Goal: Information Seeking & Learning: Learn about a topic

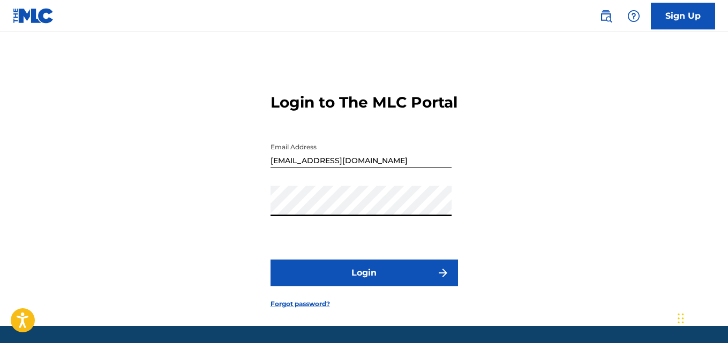
click at [334, 286] on button "Login" at bounding box center [363, 273] width 187 height 27
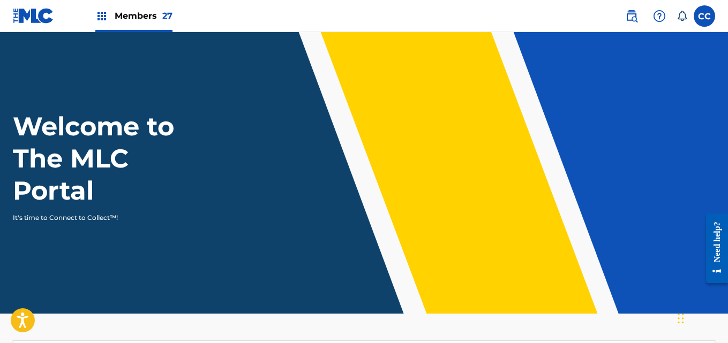
click at [150, 14] on span "Members 27" at bounding box center [144, 16] width 58 height 12
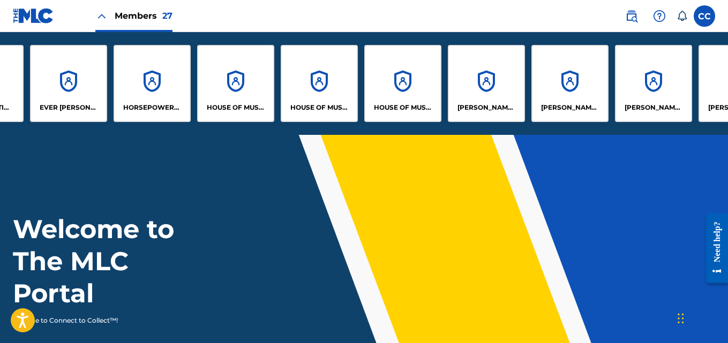
scroll to position [0, 652]
click at [470, 103] on p "[PERSON_NAME] [PERSON_NAME]" at bounding box center [486, 108] width 58 height 10
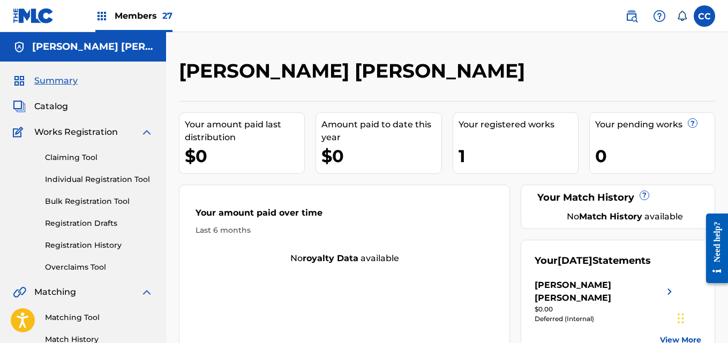
click at [129, 20] on span "Members 27" at bounding box center [144, 16] width 58 height 12
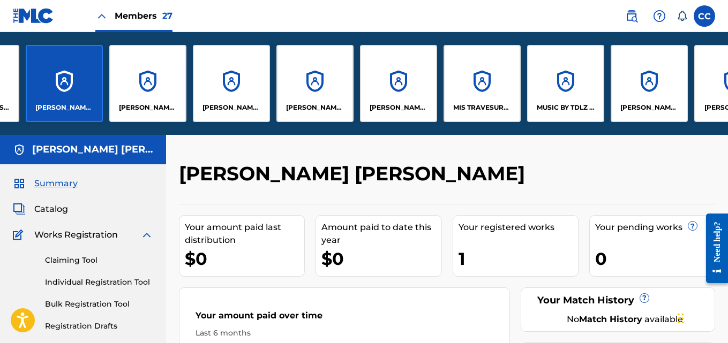
scroll to position [0, 1083]
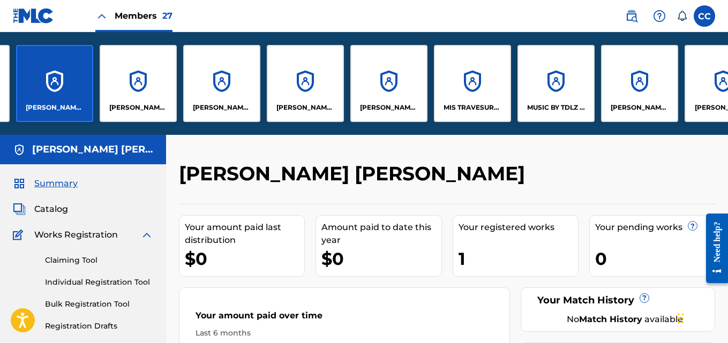
click at [540, 87] on div "MUSIC BY TDLZ SONGS PUBLISHING" at bounding box center [555, 83] width 77 height 77
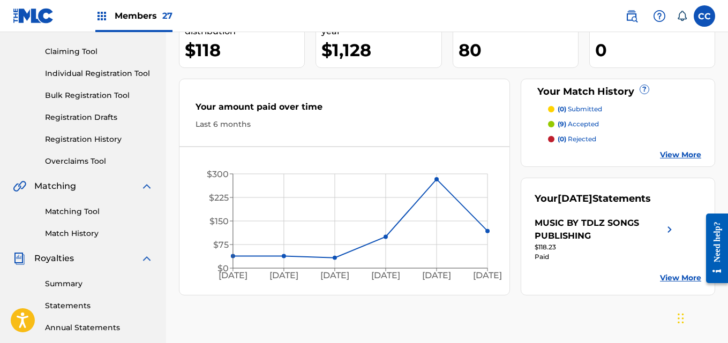
scroll to position [107, 0]
click at [135, 14] on span "Members 27" at bounding box center [144, 16] width 58 height 12
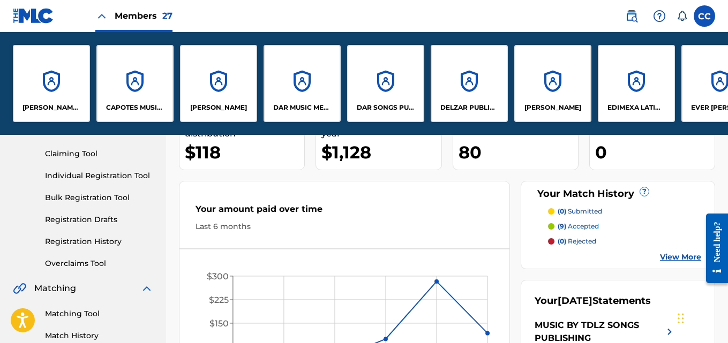
scroll to position [209, 0]
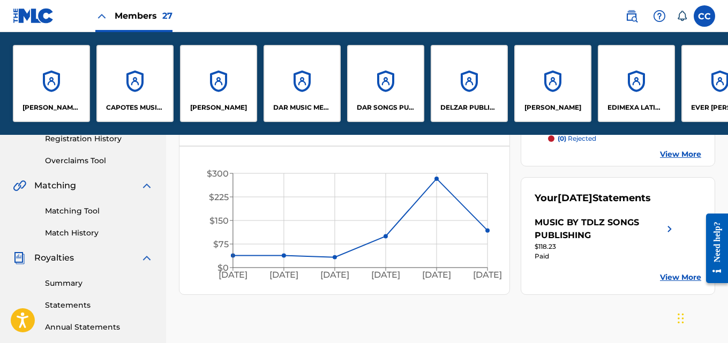
click at [381, 98] on div "DAR SONGS PUBLISHING" at bounding box center [385, 83] width 77 height 77
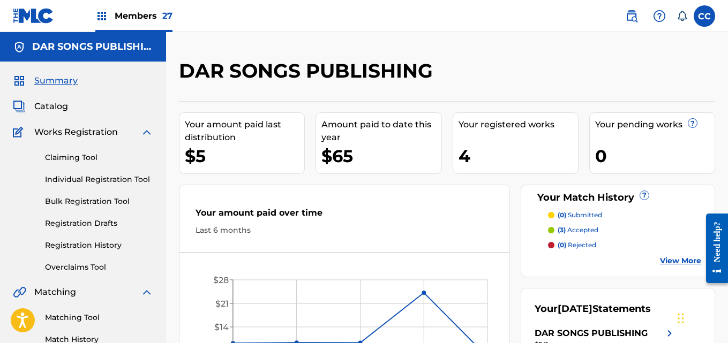
click at [146, 12] on span "Members 27" at bounding box center [144, 16] width 58 height 12
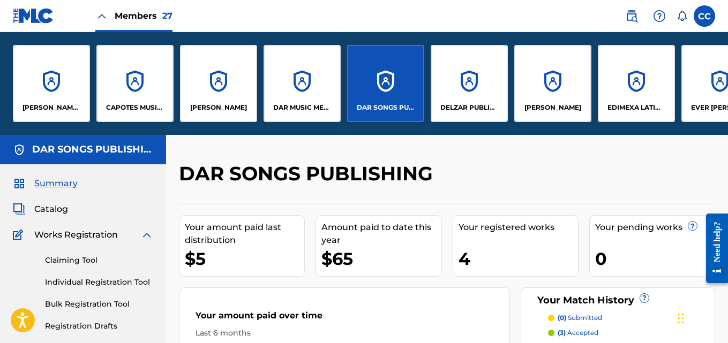
click at [217, 97] on div "[PERSON_NAME]" at bounding box center [218, 83] width 77 height 77
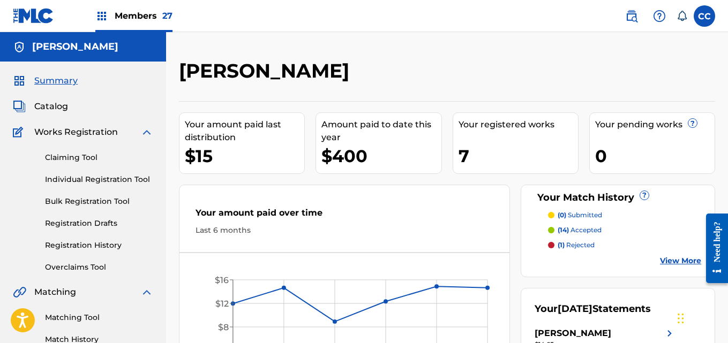
click at [137, 13] on span "Members 27" at bounding box center [144, 16] width 58 height 12
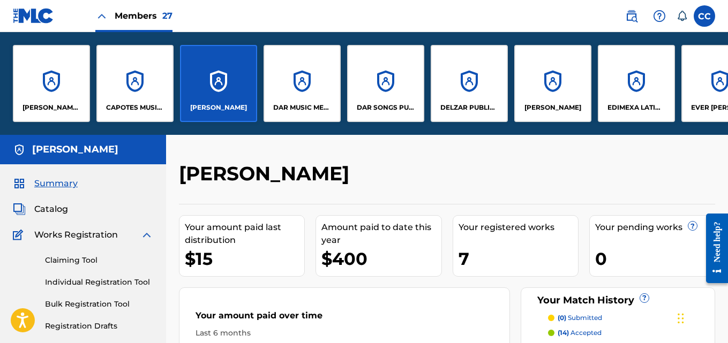
click at [153, 116] on div "CAPOTES MUSIC PUBLISHING" at bounding box center [134, 83] width 77 height 77
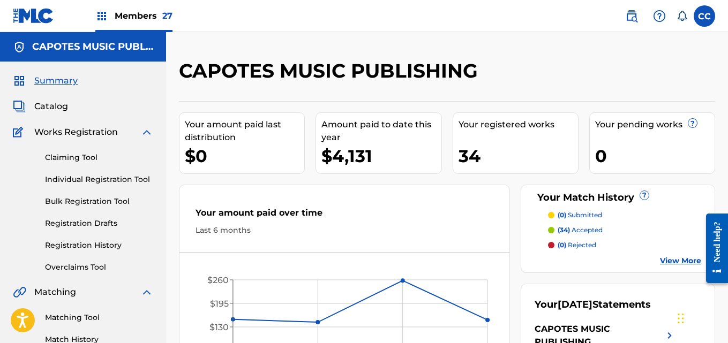
click at [144, 13] on span "Members 27" at bounding box center [144, 16] width 58 height 12
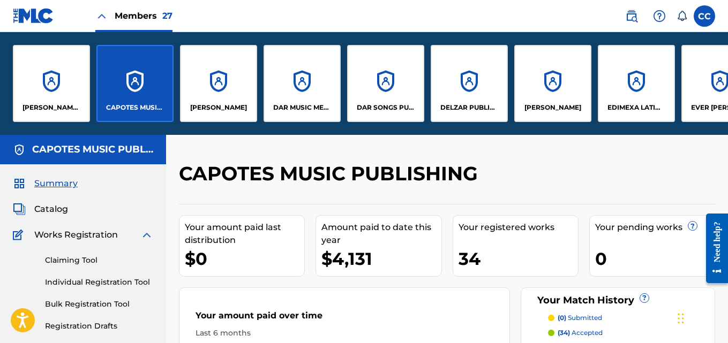
click at [57, 101] on div "[PERSON_NAME] [PERSON_NAME]" at bounding box center [51, 83] width 77 height 77
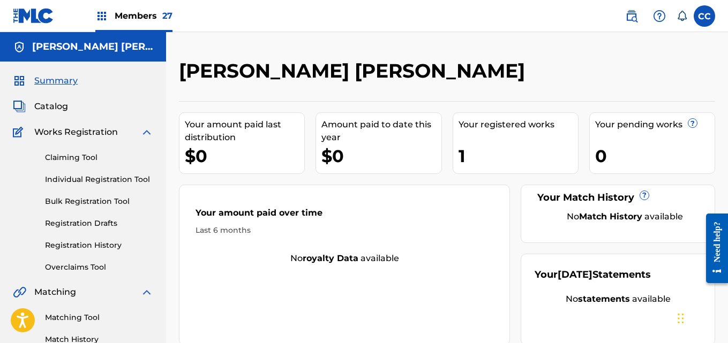
click at [137, 16] on span "Members 27" at bounding box center [144, 16] width 58 height 12
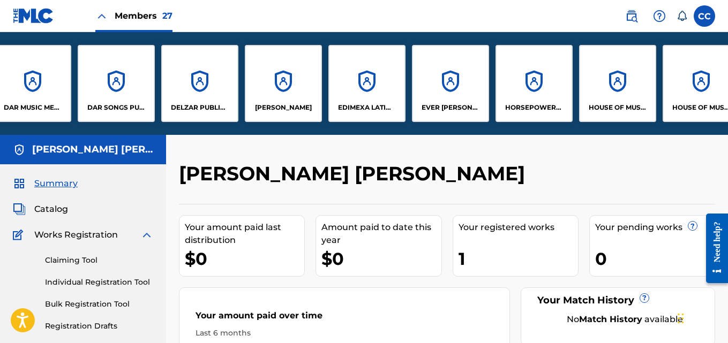
scroll to position [0, 273]
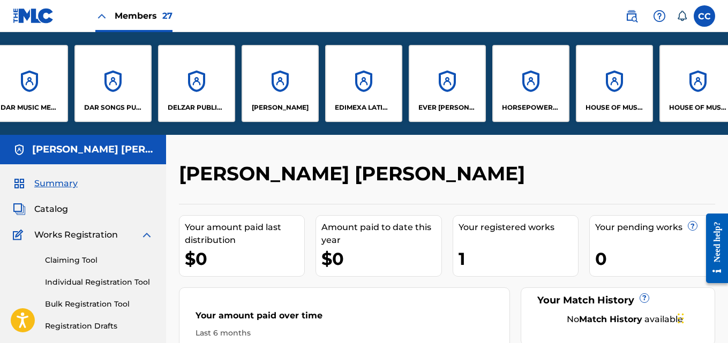
click at [278, 96] on div "[PERSON_NAME]" at bounding box center [279, 83] width 77 height 77
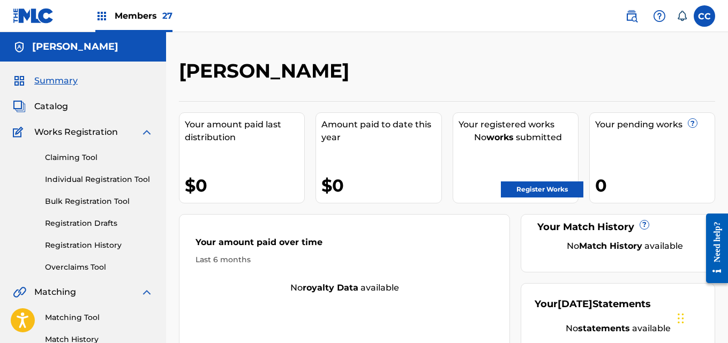
click at [149, 14] on span "Members 27" at bounding box center [144, 16] width 58 height 12
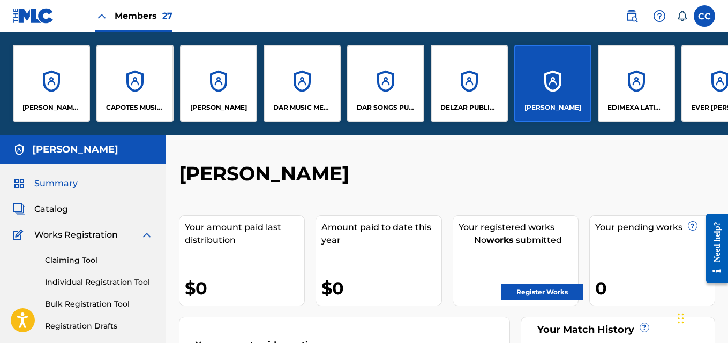
click at [623, 98] on div "EDIMEXA LATINO" at bounding box center [636, 83] width 77 height 77
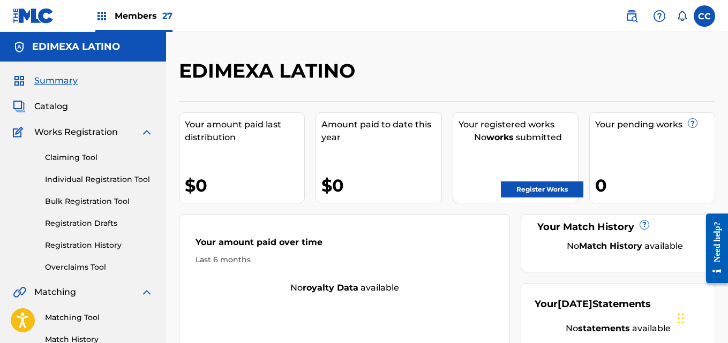
click at [153, 11] on span "Members 27" at bounding box center [144, 16] width 58 height 12
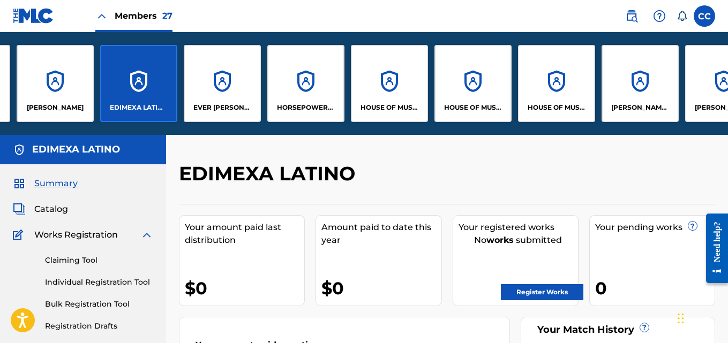
scroll to position [0, 499]
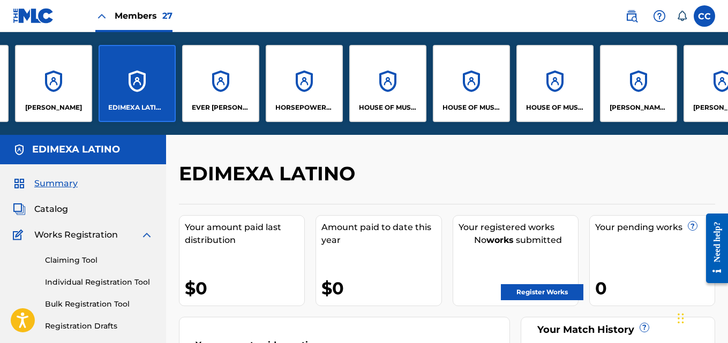
click at [212, 93] on div "EVER [PERSON_NAME] [PERSON_NAME]," at bounding box center [220, 83] width 77 height 77
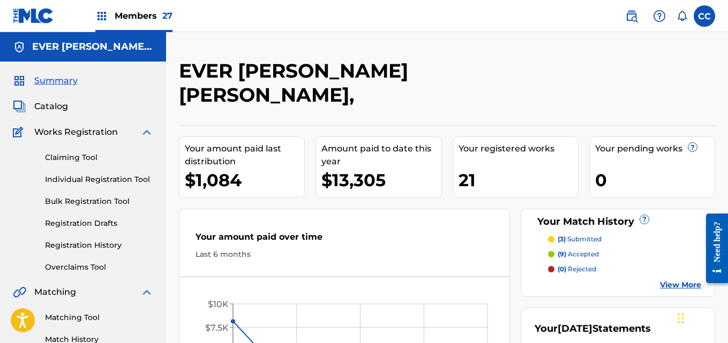
click at [132, 13] on span "Members 27" at bounding box center [144, 16] width 58 height 12
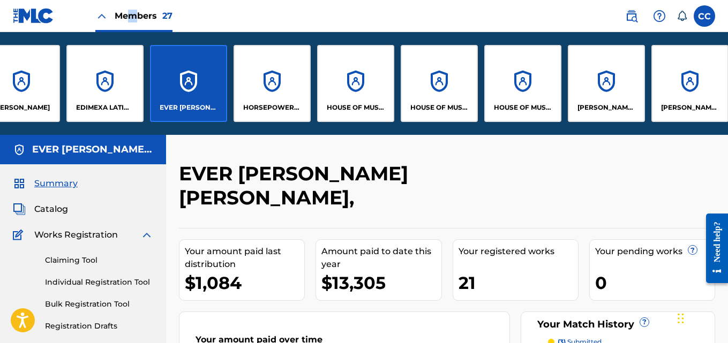
scroll to position [0, 532]
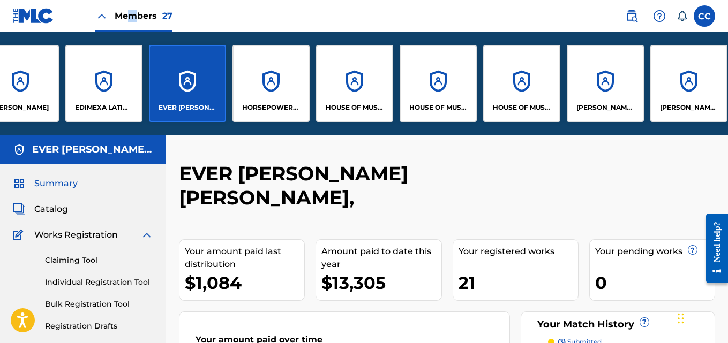
click at [349, 110] on p "HOUSE OF MUSIC DAR" at bounding box center [355, 108] width 58 height 10
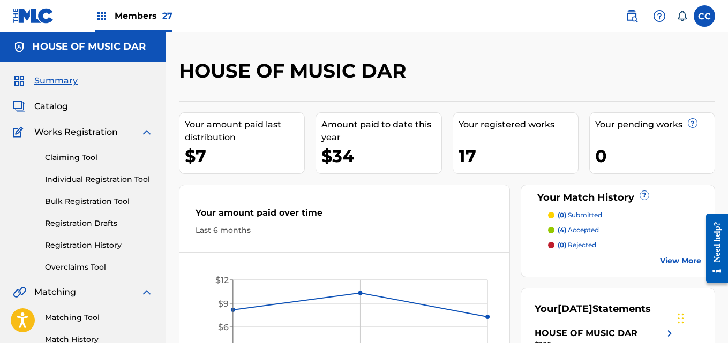
drag, startPoint x: 542, startPoint y: 90, endPoint x: 139, endPoint y: 15, distance: 410.6
click at [139, 15] on span "Members 27" at bounding box center [144, 16] width 58 height 12
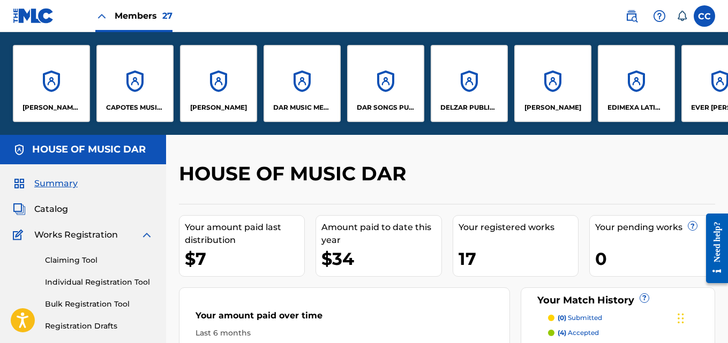
click at [139, 15] on span "Members 27" at bounding box center [144, 16] width 58 height 12
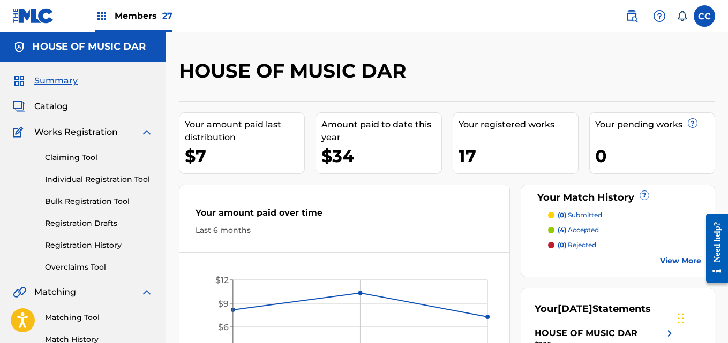
click at [150, 16] on span "Members 27" at bounding box center [144, 16] width 58 height 12
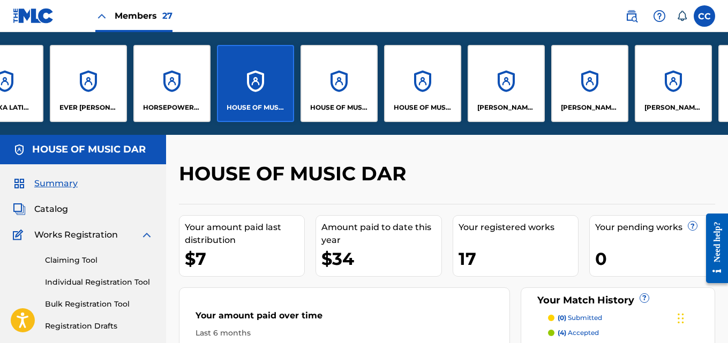
scroll to position [0, 635]
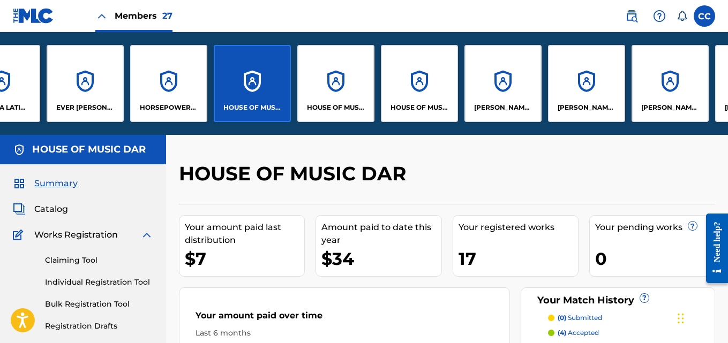
click at [414, 96] on div "HOUSE OF MUSIC JHAM" at bounding box center [419, 83] width 77 height 77
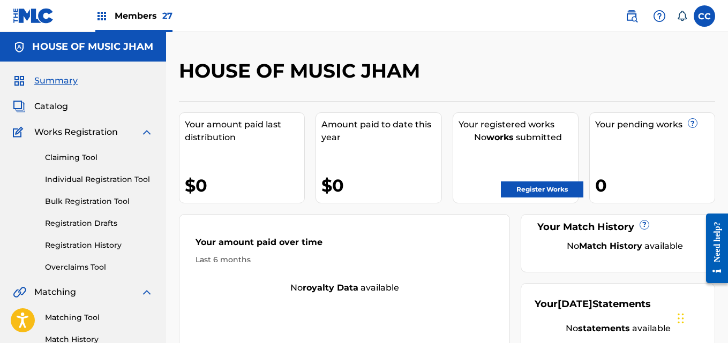
click at [149, 14] on span "Members 27" at bounding box center [144, 16] width 58 height 12
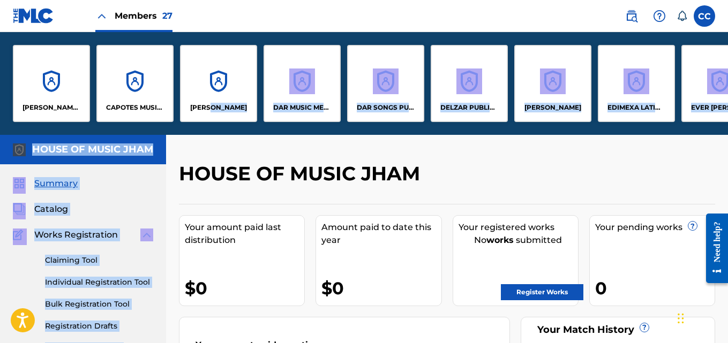
drag, startPoint x: 213, startPoint y: 129, endPoint x: 332, endPoint y: 147, distance: 120.2
drag, startPoint x: 216, startPoint y: 131, endPoint x: 255, endPoint y: 147, distance: 42.3
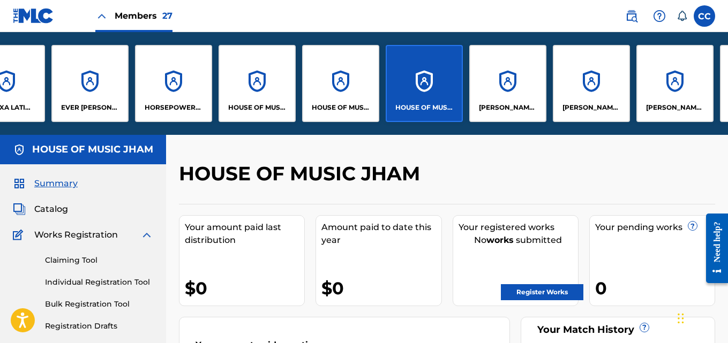
scroll to position [0, 631]
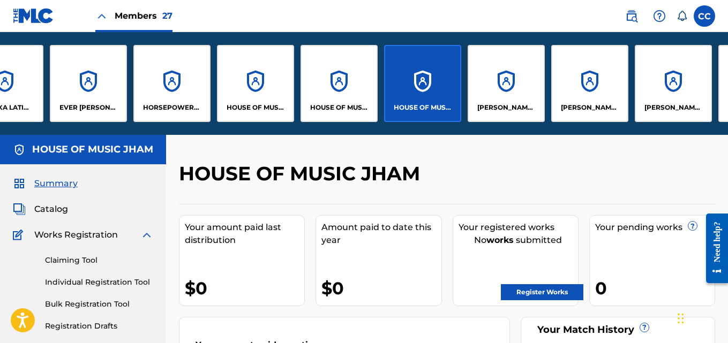
click at [315, 92] on div "HOUSE OF MUSIC DELTA" at bounding box center [338, 83] width 77 height 77
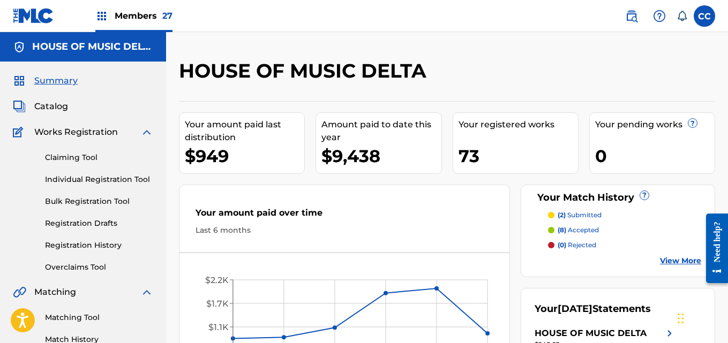
click at [153, 16] on span "Members 27" at bounding box center [144, 16] width 58 height 12
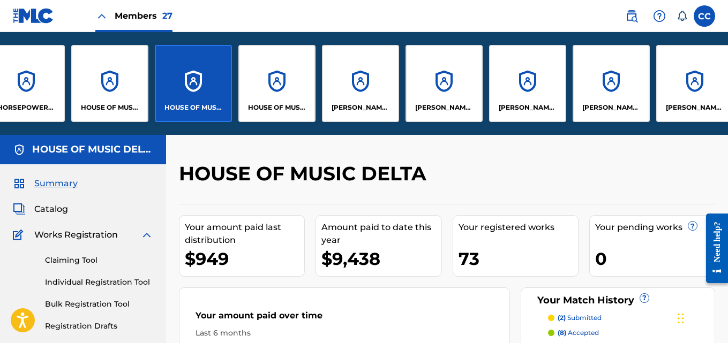
scroll to position [0, 772]
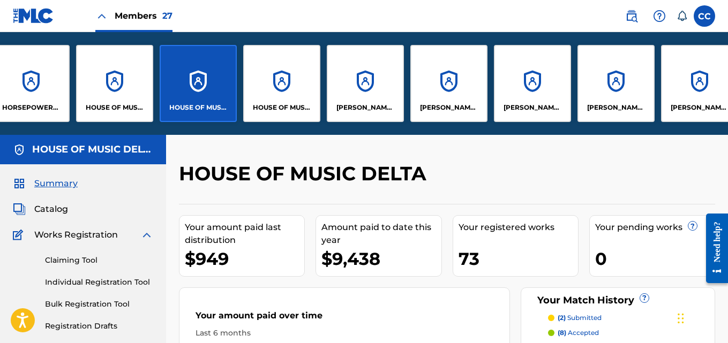
click at [440, 99] on div "[PERSON_NAME] [PERSON_NAME]" at bounding box center [448, 83] width 77 height 77
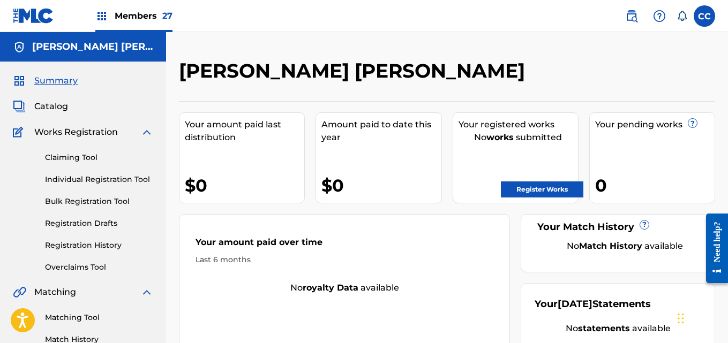
click at [139, 14] on span "Members 27" at bounding box center [144, 16] width 58 height 12
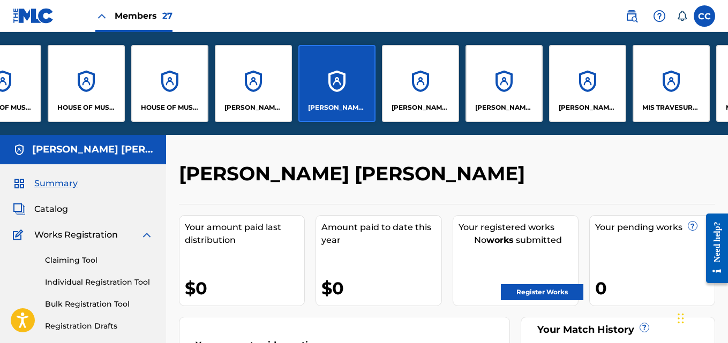
scroll to position [0, 877]
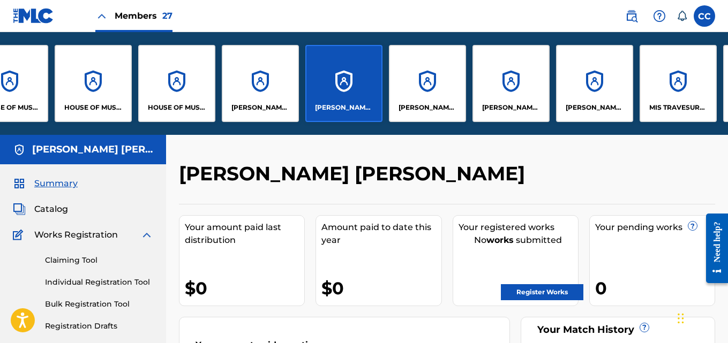
click at [433, 114] on div "[PERSON_NAME] [PERSON_NAME]," at bounding box center [427, 83] width 77 height 77
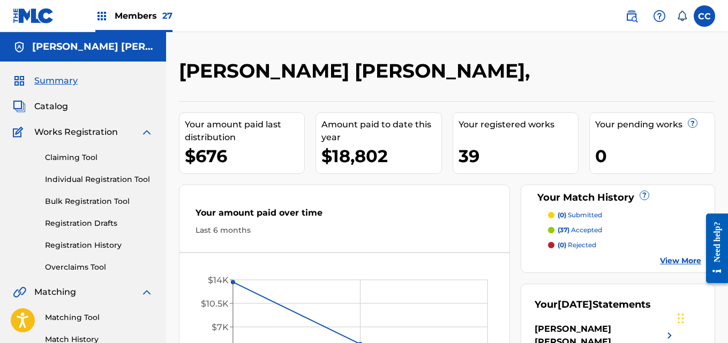
click at [131, 17] on span "Members 27" at bounding box center [144, 16] width 58 height 12
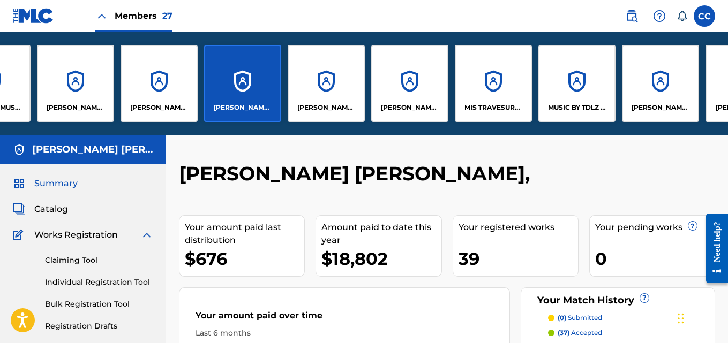
scroll to position [0, 1066]
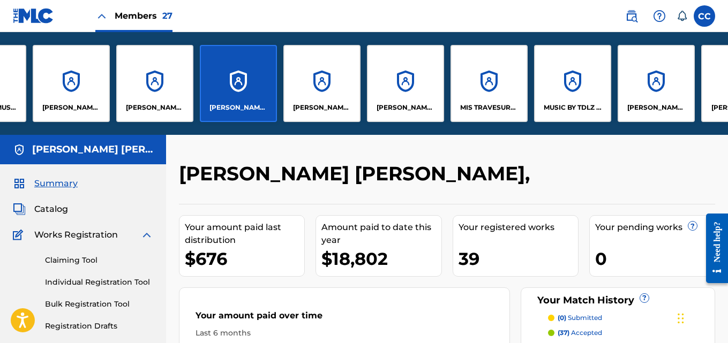
click at [333, 101] on div "[PERSON_NAME] [PERSON_NAME]" at bounding box center [321, 83] width 77 height 77
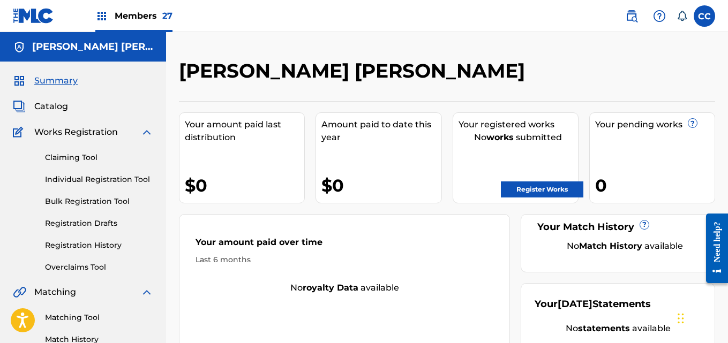
click at [244, 99] on div "[PERSON_NAME] [PERSON_NAME] Your amount paid last distribution $0 Amount paid t…" at bounding box center [447, 217] width 536 height 316
click at [144, 14] on span "Members 27" at bounding box center [144, 16] width 58 height 12
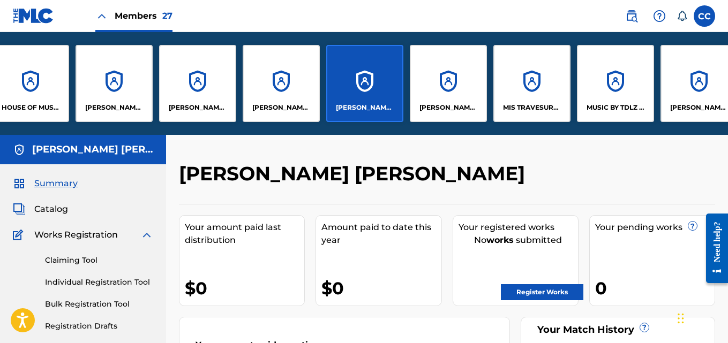
scroll to position [0, 1021]
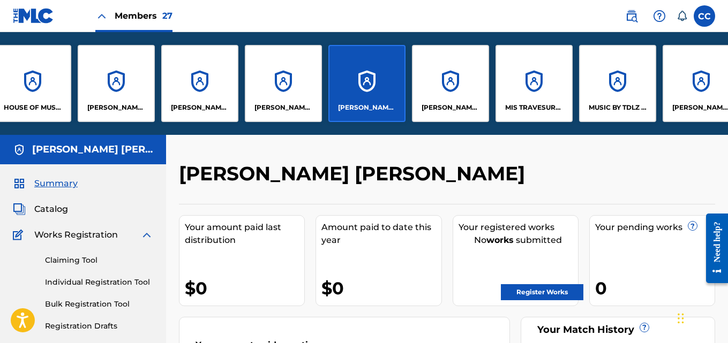
click at [432, 96] on div "[PERSON_NAME] [PERSON_NAME] [PERSON_NAME]" at bounding box center [450, 83] width 77 height 77
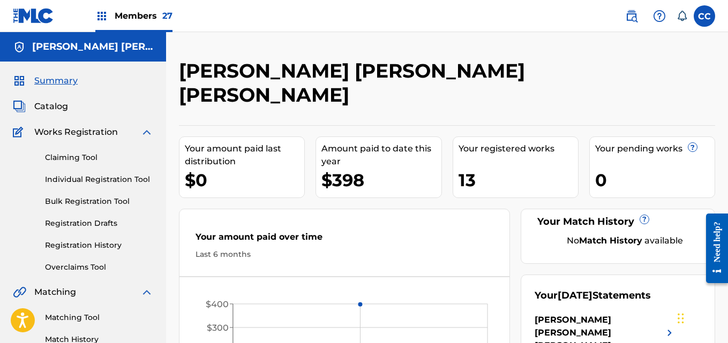
click at [139, 16] on span "Members 27" at bounding box center [144, 16] width 58 height 12
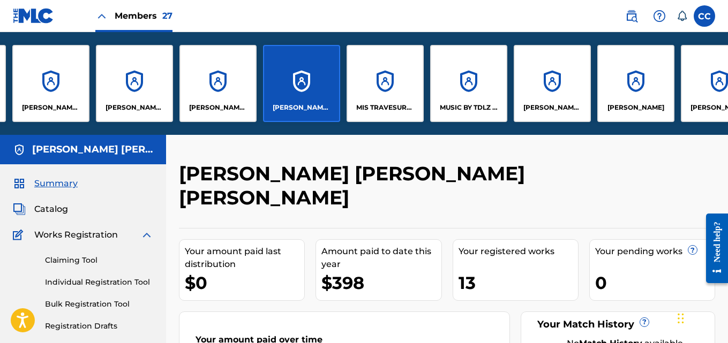
scroll to position [0, 1172]
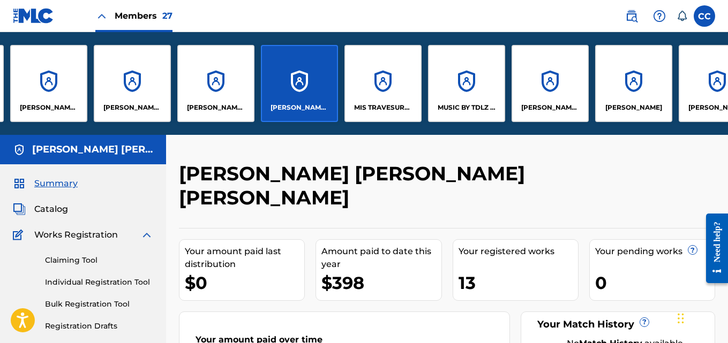
click at [375, 94] on div "MIS TRAVESURAS MUSIC" at bounding box center [382, 83] width 77 height 77
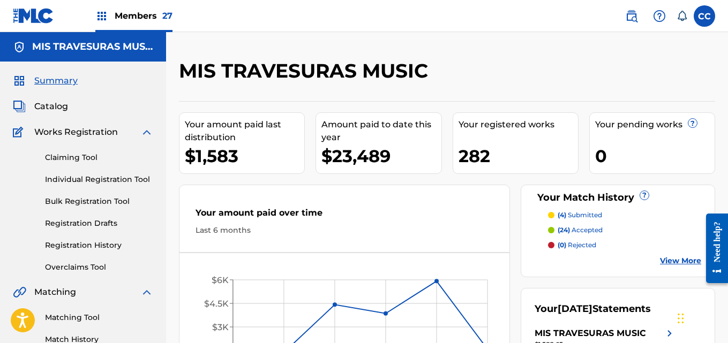
click at [145, 10] on span "Members 27" at bounding box center [144, 16] width 58 height 12
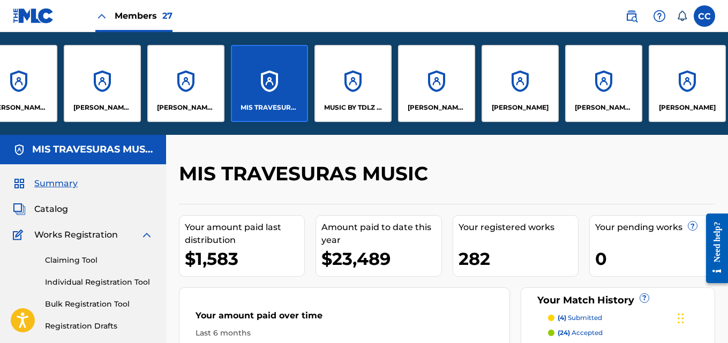
scroll to position [0, 1303]
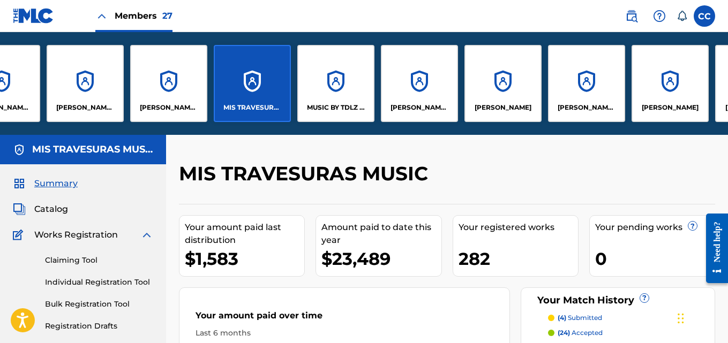
click at [410, 112] on p "[PERSON_NAME] LATIN MUSIC" at bounding box center [419, 108] width 58 height 10
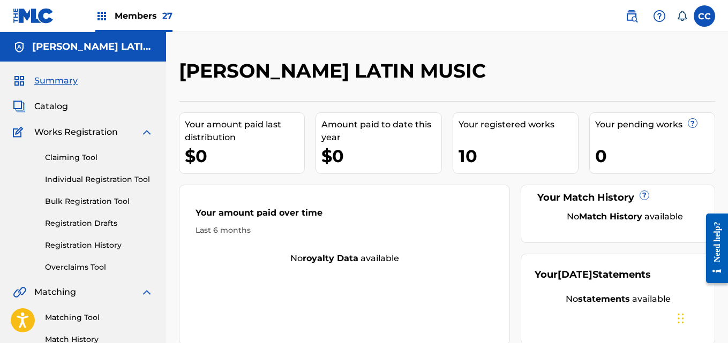
click at [145, 14] on span "Members 27" at bounding box center [144, 16] width 58 height 12
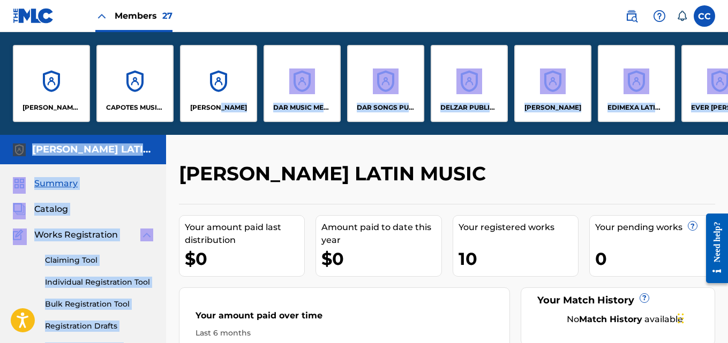
drag, startPoint x: 221, startPoint y: 130, endPoint x: 239, endPoint y: 137, distance: 19.0
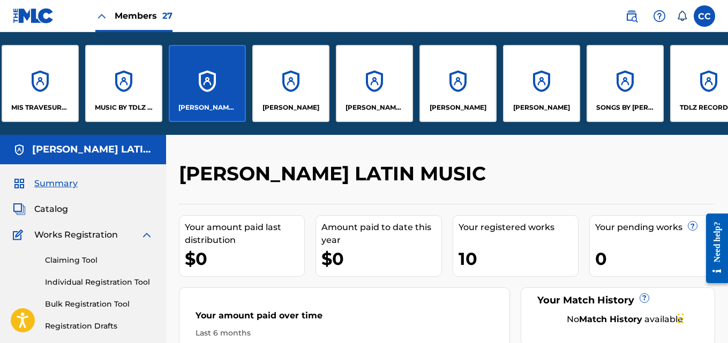
scroll to position [0, 1520]
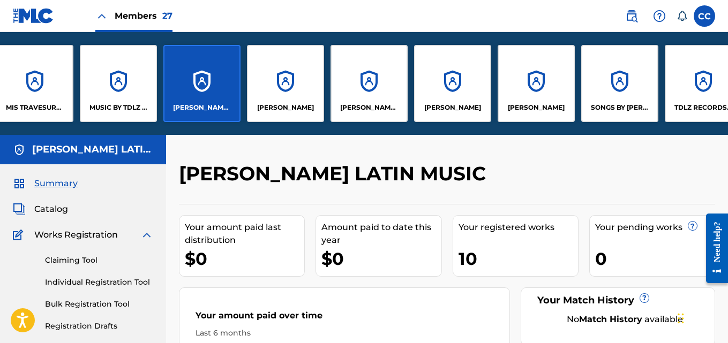
click at [273, 97] on div "[PERSON_NAME]" at bounding box center [285, 83] width 77 height 77
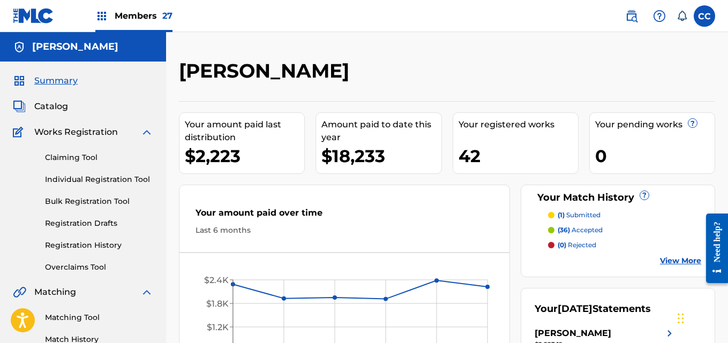
click at [133, 13] on span "Members 27" at bounding box center [144, 16] width 58 height 12
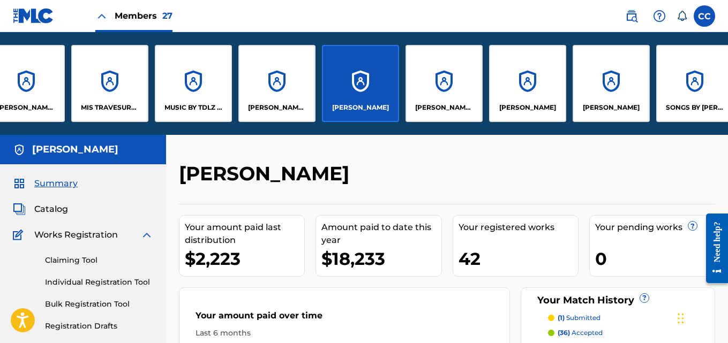
scroll to position [0, 1448]
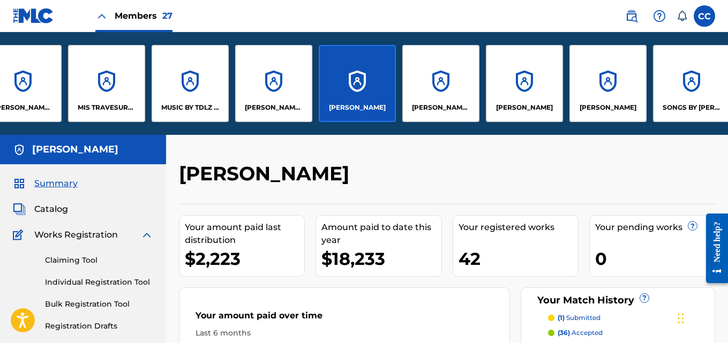
click at [426, 98] on div "[PERSON_NAME] [PERSON_NAME]" at bounding box center [440, 83] width 77 height 77
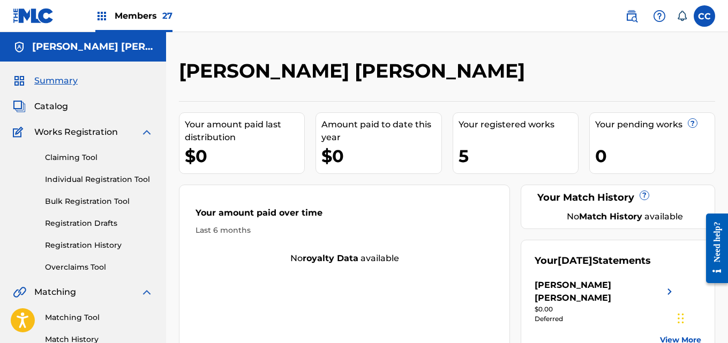
click at [134, 10] on span "Members 27" at bounding box center [144, 16] width 58 height 12
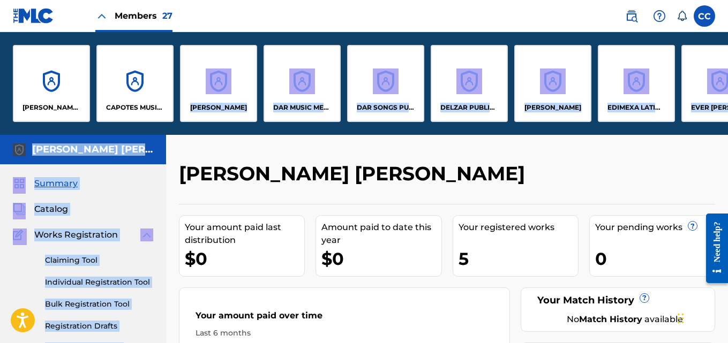
drag, startPoint x: 173, startPoint y: 130, endPoint x: 215, endPoint y: 140, distance: 43.4
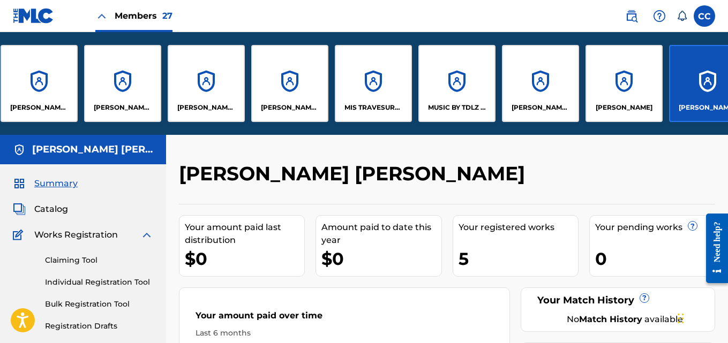
scroll to position [0, 1547]
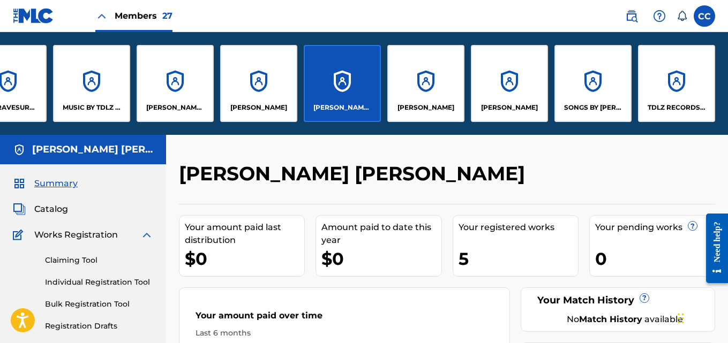
click at [422, 102] on div "[PERSON_NAME]" at bounding box center [425, 83] width 77 height 77
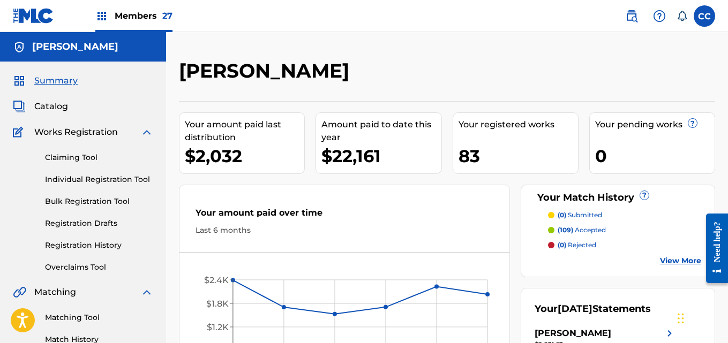
click at [137, 18] on span "Members 27" at bounding box center [144, 16] width 58 height 12
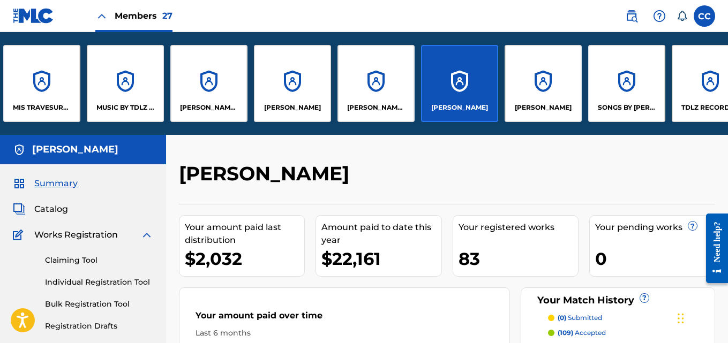
scroll to position [0, 1547]
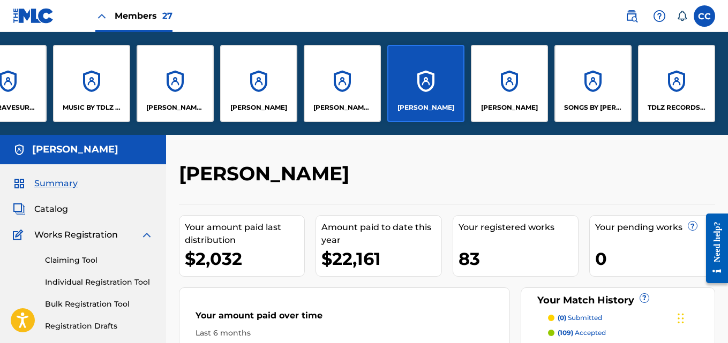
click at [504, 100] on div "[PERSON_NAME]" at bounding box center [509, 83] width 77 height 77
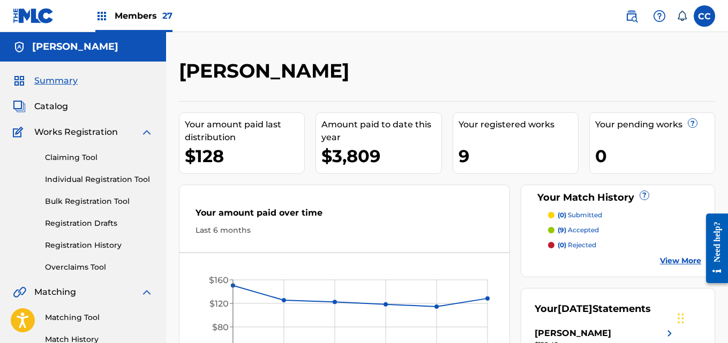
click at [152, 17] on span "Members 27" at bounding box center [144, 16] width 58 height 12
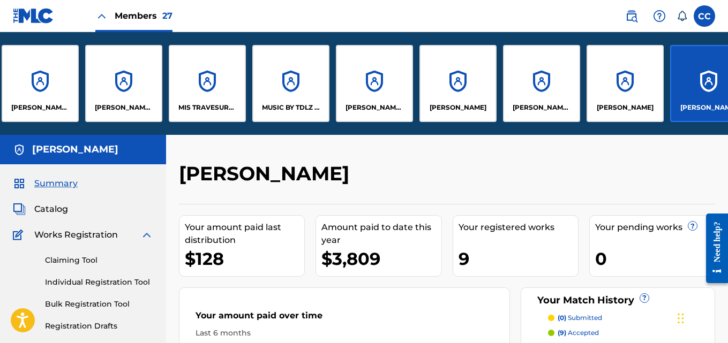
scroll to position [0, 1547]
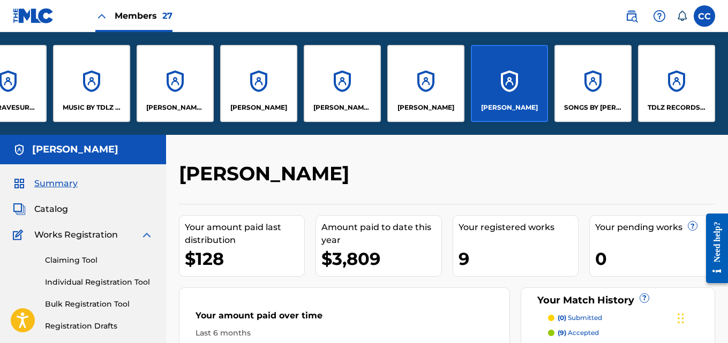
click at [607, 96] on div "SONGS BY [PERSON_NAME] MUSIC" at bounding box center [592, 83] width 77 height 77
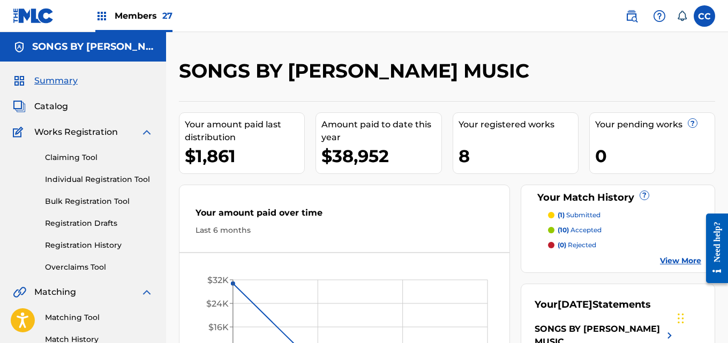
click at [139, 11] on span "Members 27" at bounding box center [144, 16] width 58 height 12
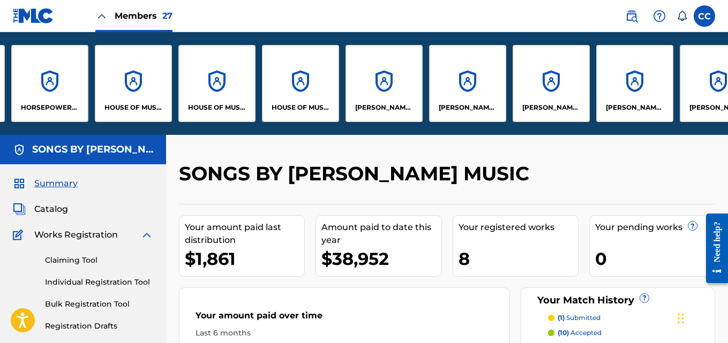
scroll to position [0, 1547]
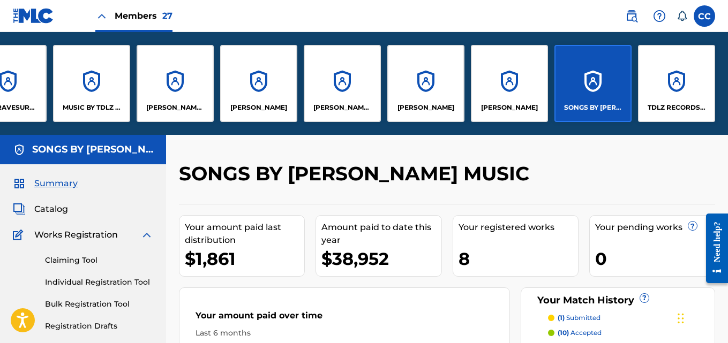
click at [687, 79] on div "TDLZ RECORDS INC." at bounding box center [676, 83] width 77 height 77
